Goal: Complete application form

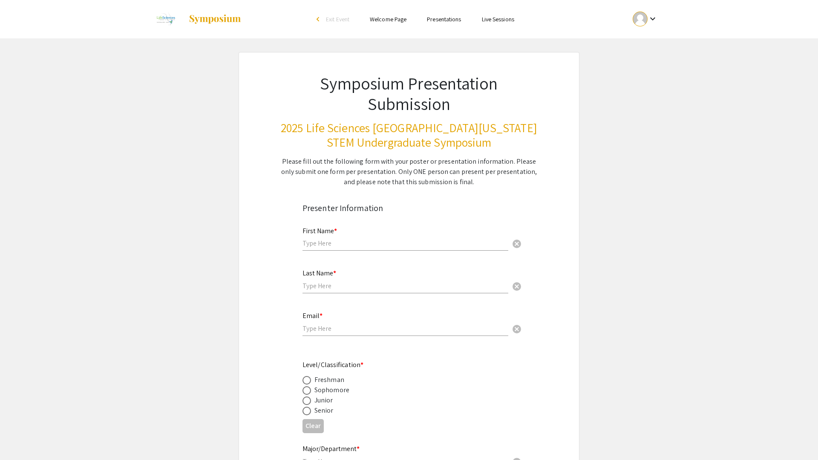
click at [452, 252] on div "First Name * cancel" at bounding box center [406, 239] width 206 height 41
click at [459, 242] on input "text" at bounding box center [406, 243] width 206 height 9
type input "Sai Puneeth"
type input "Kothuru"
type input "sk1816@mynsu.nova.edu"
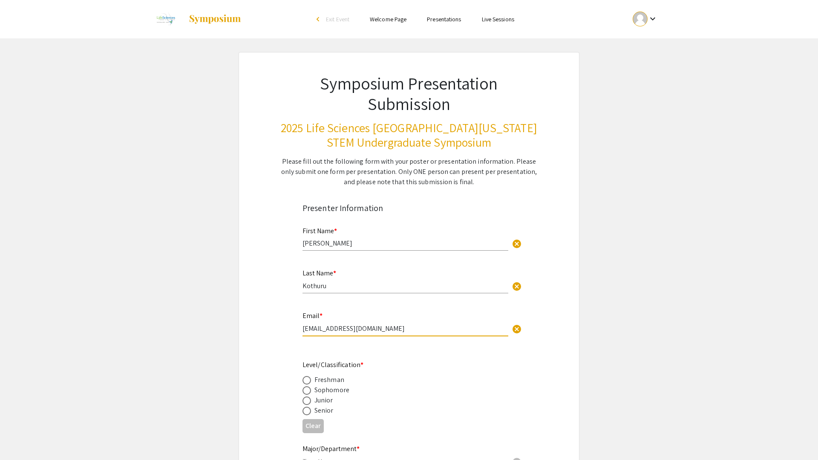
click at [308, 412] on span at bounding box center [307, 411] width 9 height 9
click at [308, 412] on input "radio" at bounding box center [307, 411] width 9 height 9
radio input "true"
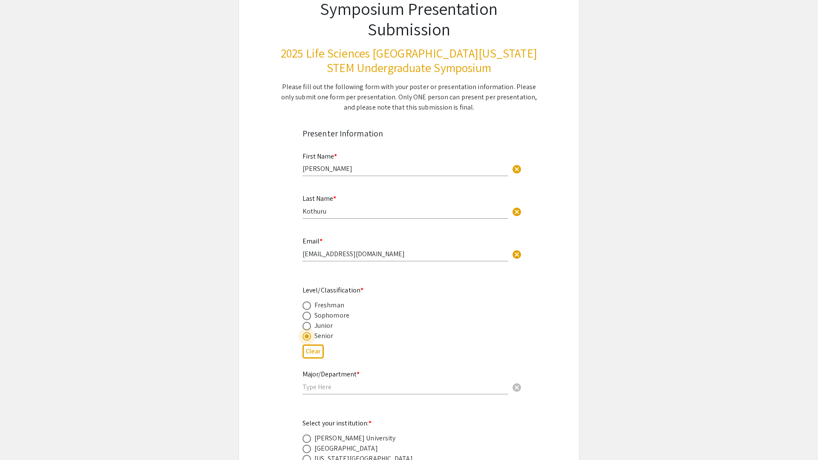
scroll to position [91, 0]
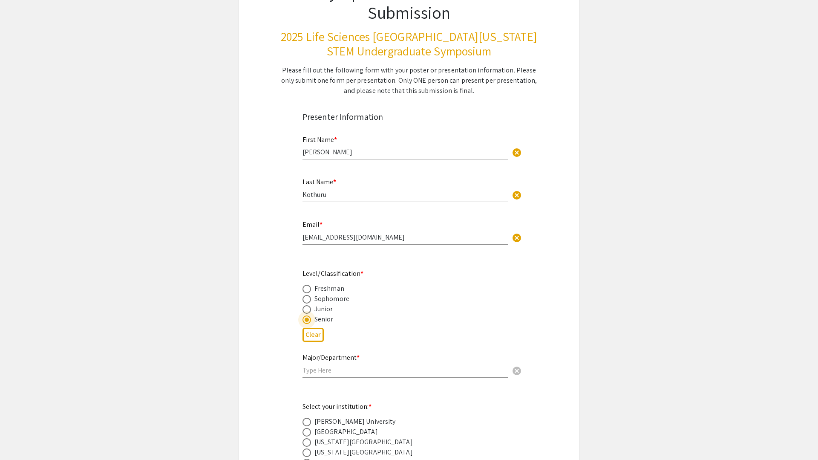
click at [380, 370] on input "text" at bounding box center [406, 370] width 206 height 9
type input "College of Psychology"
click at [388, 400] on app-form-preview-presenter-fields "First Name * Sai Puneeth cancel This field is required. Last Name * Kothuru can…" at bounding box center [409, 343] width 213 height 432
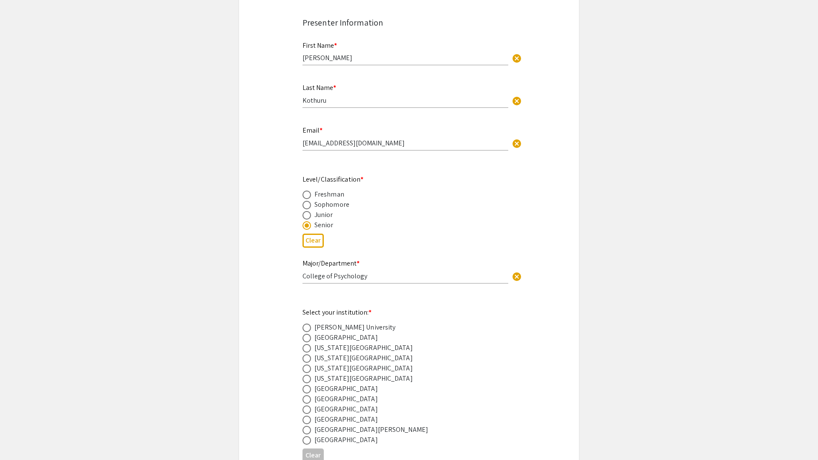
click at [307, 409] on span at bounding box center [307, 409] width 9 height 9
click at [307, 409] on input "radio" at bounding box center [307, 409] width 9 height 9
radio input "true"
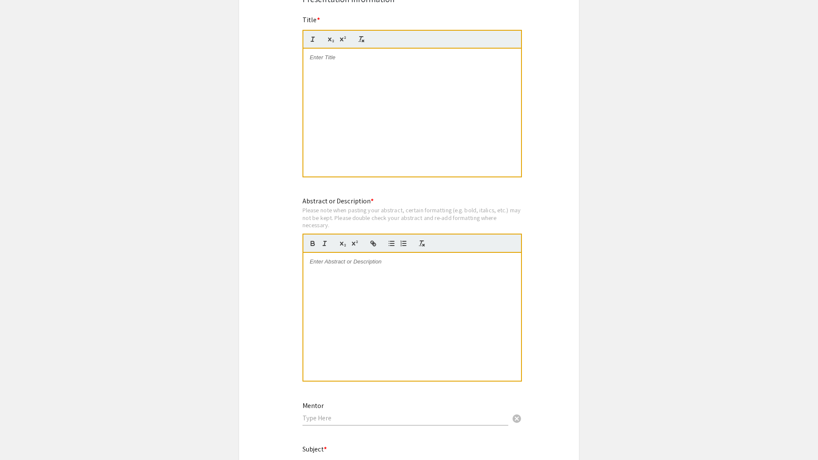
scroll to position [688, 0]
click at [336, 363] on div at bounding box center [412, 316] width 218 height 128
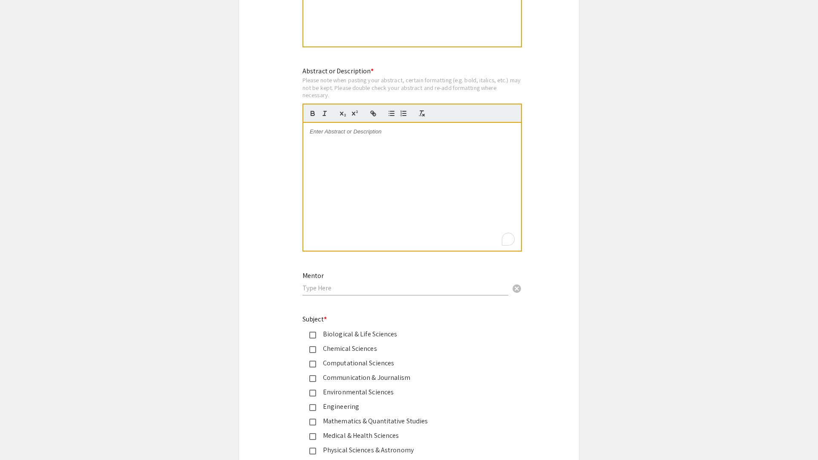
scroll to position [927, 0]
